Goal: Information Seeking & Learning: Learn about a topic

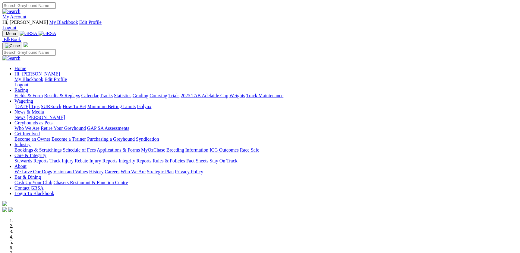
click at [132, 93] on link "Statistics" at bounding box center [122, 95] width 17 height 5
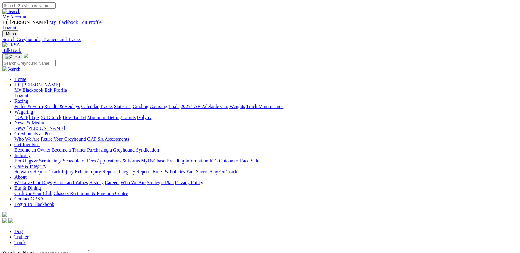
click at [26, 240] on link "Track" at bounding box center [19, 242] width 11 height 5
select select "angle-park"
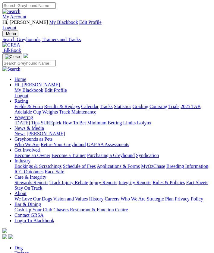
select select "angle-park"
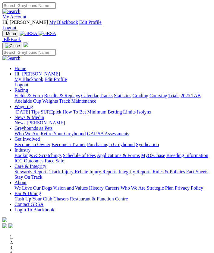
click at [5, 35] on img "Toggle navigation" at bounding box center [5, 35] width 0 height 0
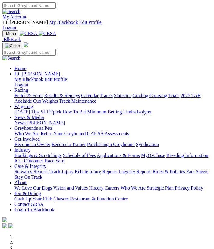
click at [43, 95] on link "Fields & Form" at bounding box center [28, 95] width 28 height 5
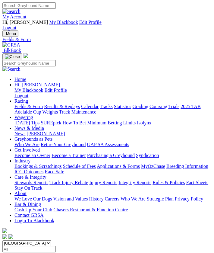
select select "[GEOGRAPHIC_DATA]"
click at [2, 240] on select "South Australia New South Wales Northern Territory Queensland Tasmania Victoria…" at bounding box center [26, 243] width 49 height 6
